Goal: Task Accomplishment & Management: Manage account settings

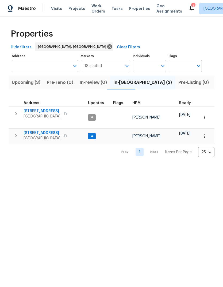
click at [215, 83] on span "Listed (26)" at bounding box center [226, 82] width 23 height 7
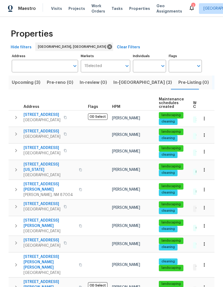
click at [188, 5] on icon at bounding box center [191, 8] width 6 height 6
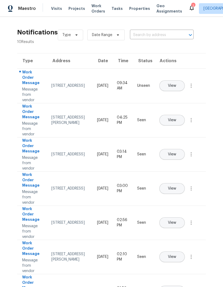
click at [176, 84] on span "View" at bounding box center [172, 86] width 8 height 4
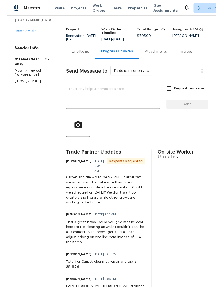
scroll to position [14, 0]
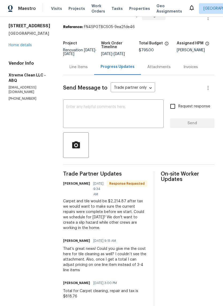
click at [70, 104] on div "x ​" at bounding box center [113, 114] width 100 height 27
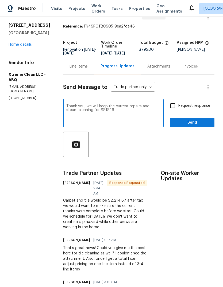
scroll to position [11, 0]
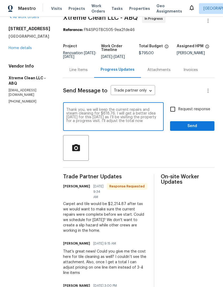
type textarea "Thank you, we will keep the current repairs and steam cleaning for $818.76. I w…"
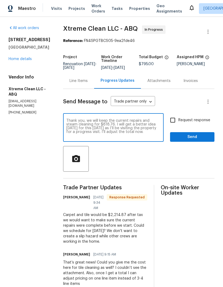
scroll to position [0, 0]
click at [79, 82] on div "Line Items" at bounding box center [78, 80] width 18 height 5
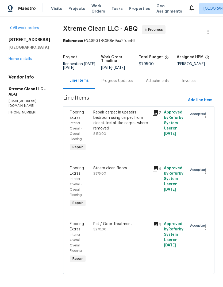
click at [119, 79] on div "Progress Updates" at bounding box center [118, 80] width 32 height 5
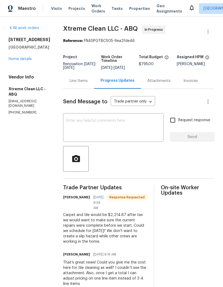
click at [83, 120] on textarea at bounding box center [113, 128] width 94 height 19
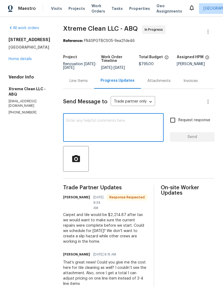
click at [77, 81] on div "Line Items" at bounding box center [78, 80] width 18 height 5
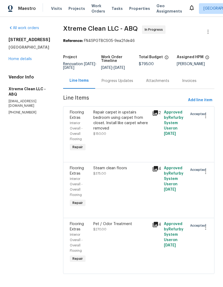
scroll to position [5, 0]
click at [110, 118] on div "Repair carpet in upstairs bedroom using carpet from closet. Install like carpet…" at bounding box center [121, 120] width 56 height 21
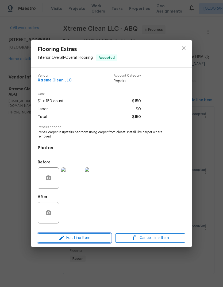
click at [82, 238] on span "Edit Line Item" at bounding box center [74, 238] width 70 height 7
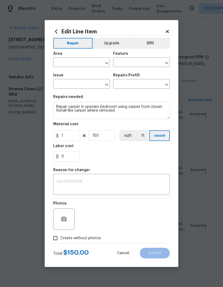
type input "Interior Overall"
type input "Overall Flooring"
type input "Flooring Extras"
type input "Flooring Repair $1.00"
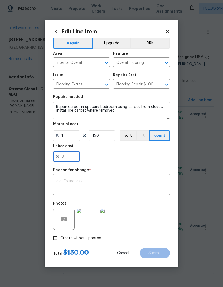
click at [68, 159] on input "0" at bounding box center [66, 156] width 27 height 11
type input "0."
type input "56.25"
click at [127, 153] on div "56.25" at bounding box center [111, 156] width 116 height 11
click at [71, 181] on textarea at bounding box center [111, 185] width 110 height 11
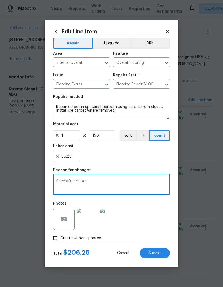
type textarea "Price after quote"
click at [134, 154] on div "56.25" at bounding box center [111, 156] width 116 height 11
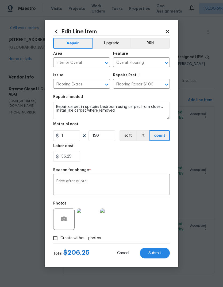
click at [155, 255] on span "Submit" at bounding box center [154, 253] width 13 height 4
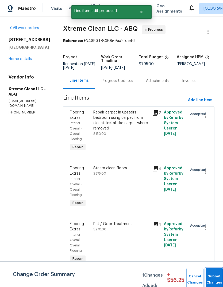
click at [214, 278] on button "Submit Changes" at bounding box center [213, 279] width 17 height 23
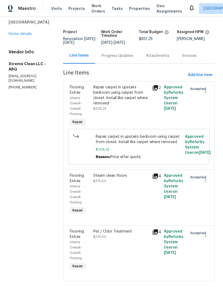
scroll to position [20, 0]
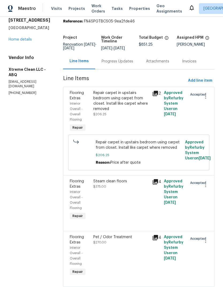
click at [115, 59] on div "Progress Updates" at bounding box center [118, 61] width 32 height 5
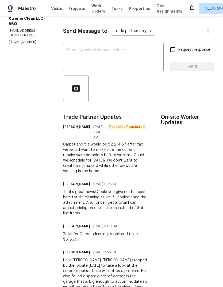
scroll to position [72, 0]
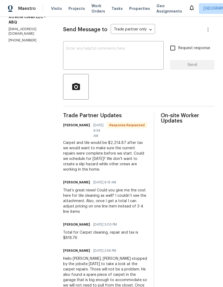
click at [67, 107] on div "Send Message to Trade partner only Trade partner only ​ x ​ Request response Se…" at bounding box center [138, 219] width 151 height 404
click at [56, 95] on div "All work orders 8015 Alto Rey Ct NW Albuquerque, NM 87120 Home details Vendor I…" at bounding box center [111, 187] width 223 height 485
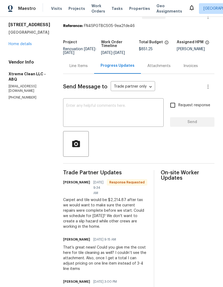
scroll to position [9, 0]
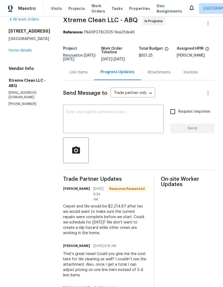
click at [78, 75] on div "Line Items" at bounding box center [78, 72] width 18 height 5
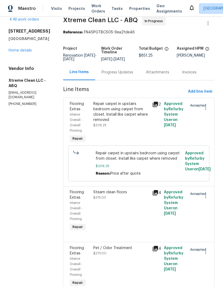
click at [135, 131] on div "Repair carpet in upstairs bedroom using carpet from closet. Install like carpet…" at bounding box center [121, 123] width 59 height 46
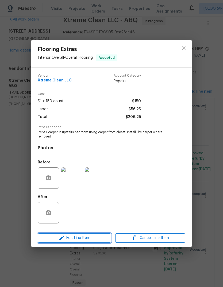
click at [92, 239] on span "Edit Line Item" at bounding box center [74, 238] width 70 height 7
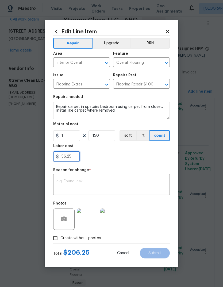
click at [77, 154] on input "56.25" at bounding box center [66, 156] width 27 height 11
click at [76, 154] on input "56.25" at bounding box center [66, 156] width 27 height 11
click at [74, 160] on input "56.25" at bounding box center [66, 156] width 27 height 11
type input "5"
type input "32.49"
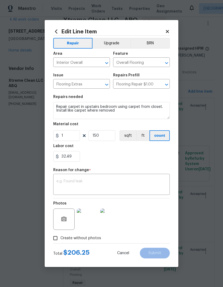
click at [119, 159] on div "32.49" at bounding box center [111, 156] width 116 height 11
click at [118, 182] on textarea at bounding box center [111, 185] width 110 height 11
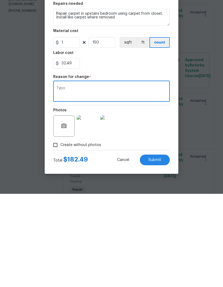
type textarea "Typo"
click at [150, 251] on span "Submit" at bounding box center [154, 253] width 13 height 4
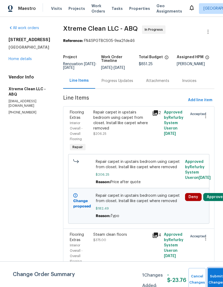
click at [216, 276] on button "Submit Changes" at bounding box center [216, 279] width 17 height 23
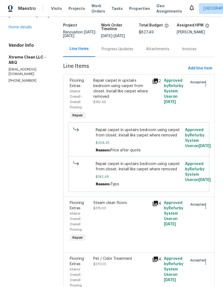
scroll to position [26, 0]
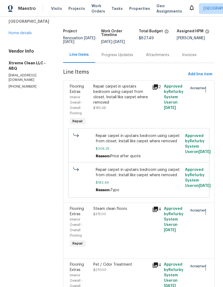
click at [133, 178] on span "Repair carpet in upstairs bedroom using carpet from closet. Install like carpet…" at bounding box center [139, 172] width 86 height 11
click at [129, 178] on span "Repair carpet in upstairs bedroom using carpet from closet. Install like carpet…" at bounding box center [139, 172] width 86 height 11
click at [132, 144] on span "Repair carpet in upstairs bedroom using carpet from closet. Install like carpet…" at bounding box center [139, 138] width 86 height 11
click at [127, 109] on div "Repair carpet in upstairs bedroom using carpet from closet. Install like carpet…" at bounding box center [121, 97] width 56 height 27
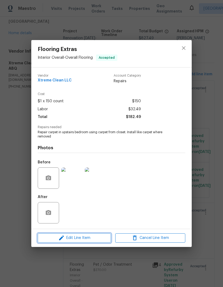
click at [86, 235] on span "Edit Line Item" at bounding box center [74, 238] width 70 height 7
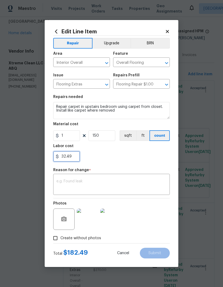
click at [77, 155] on input "32.49" at bounding box center [66, 156] width 27 height 11
type input "3"
type input "23.19"
click at [121, 152] on div "23.19" at bounding box center [111, 156] width 116 height 11
click at [86, 185] on textarea at bounding box center [111, 185] width 110 height 11
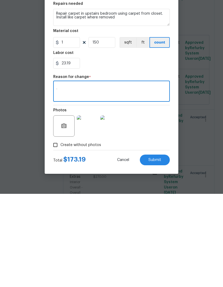
type textarea "."
click at [149, 198] on div "Photos" at bounding box center [111, 215] width 116 height 35
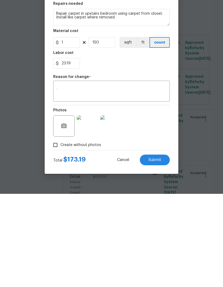
scroll to position [20, 0]
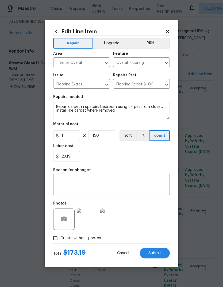
click at [155, 252] on span "Submit" at bounding box center [154, 253] width 13 height 4
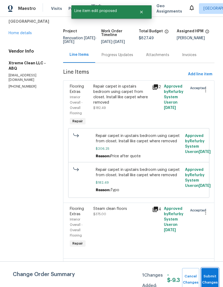
click at [208, 275] on button "Submit Changes" at bounding box center [209, 279] width 17 height 23
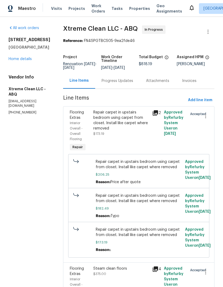
click at [122, 82] on div "Progress Updates" at bounding box center [118, 80] width 32 height 5
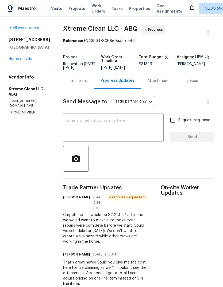
click at [78, 79] on div "Line Items" at bounding box center [78, 80] width 18 height 5
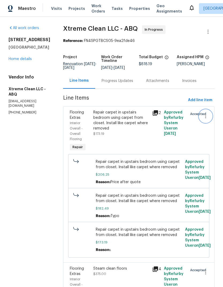
click at [204, 117] on icon "button" at bounding box center [205, 116] width 6 height 6
click at [204, 120] on li "Cancel" at bounding box center [208, 116] width 21 height 9
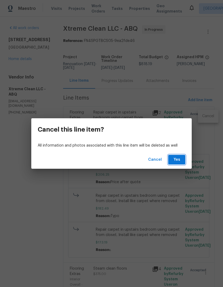
click at [176, 160] on span "Yes" at bounding box center [176, 160] width 9 height 7
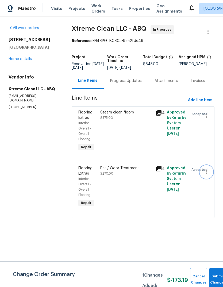
click at [207, 175] on icon "button" at bounding box center [206, 172] width 6 height 6
click at [207, 177] on li "Cancel" at bounding box center [208, 177] width 21 height 9
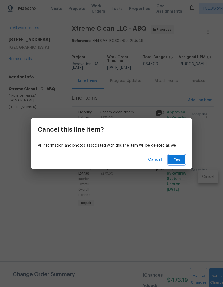
click at [179, 156] on button "Yes" at bounding box center [176, 160] width 17 height 10
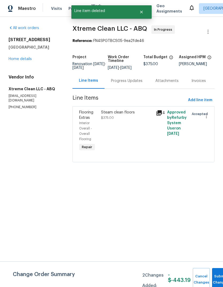
click at [122, 127] on div "Steam clean floors $375.00" at bounding box center [126, 131] width 55 height 46
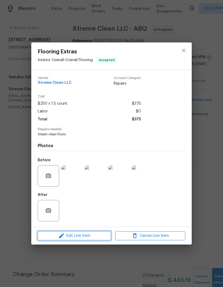
click at [83, 236] on span "Edit Line Item" at bounding box center [74, 236] width 70 height 7
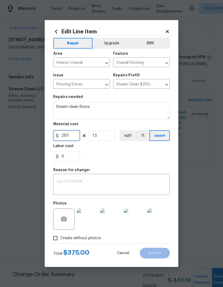
click at [72, 136] on input "250" at bounding box center [66, 135] width 27 height 11
type input "818.76"
click at [103, 136] on input "1.5" at bounding box center [101, 135] width 27 height 11
type input "1"
click at [110, 154] on div "0" at bounding box center [111, 156] width 116 height 11
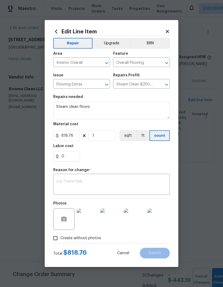
click at [80, 181] on textarea at bounding box center [111, 185] width 110 height 11
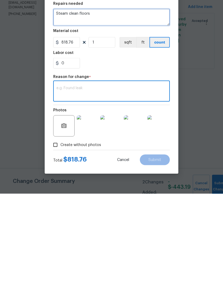
click at [96, 102] on textarea "Steam clean floors" at bounding box center [111, 110] width 116 height 17
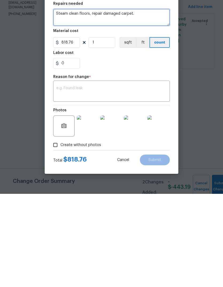
type textarea "Steam clean floors, repair damaged carpet."
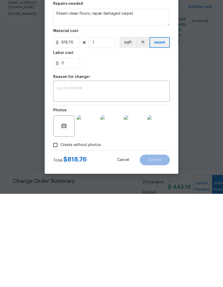
click at [65, 175] on div "x ​" at bounding box center [111, 185] width 116 height 20
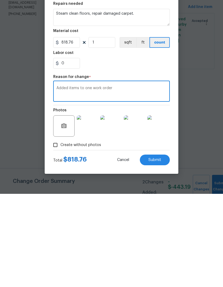
type textarea "Added items to one work order"
click at [157, 251] on span "Submit" at bounding box center [154, 253] width 13 height 4
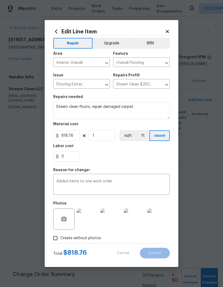
type textarea "Steam clean floors"
type input "1.5"
type input "250"
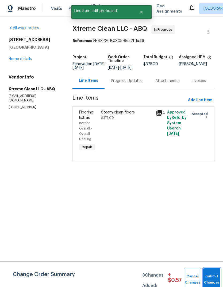
click at [209, 277] on button "Submit Changes" at bounding box center [211, 279] width 17 height 23
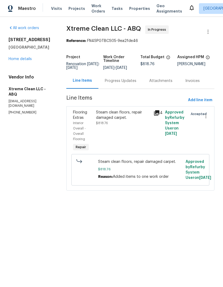
click at [43, 197] on section "All work orders 8015 Alto Rey Ct NW Albuquerque, NM 87120 Home details Vendor I…" at bounding box center [31, 111] width 45 height 172
click at [124, 81] on div "Progress Updates" at bounding box center [121, 80] width 32 height 5
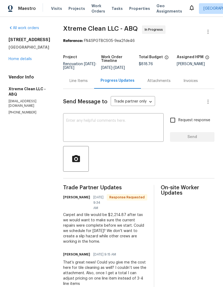
click at [73, 119] on textarea at bounding box center [113, 128] width 94 height 19
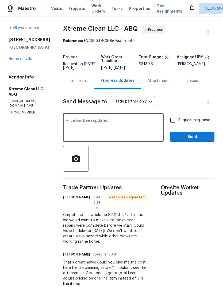
type textarea "Price has been updated"
click at [195, 136] on span "Send" at bounding box center [192, 137] width 36 height 7
